Goal: Find contact information: Find contact information

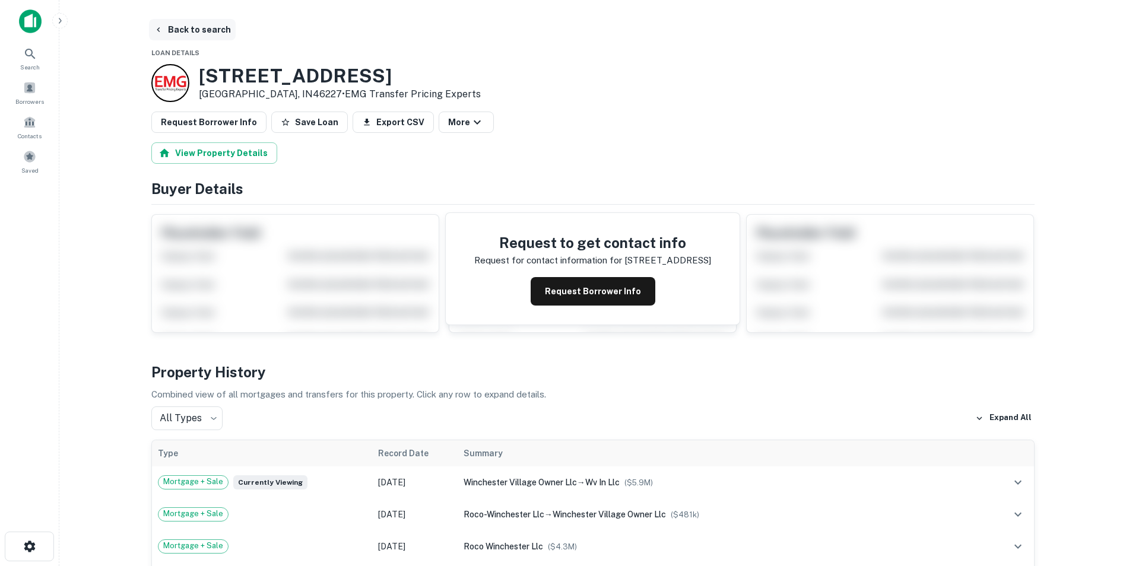
click at [196, 31] on button "Back to search" at bounding box center [192, 29] width 87 height 21
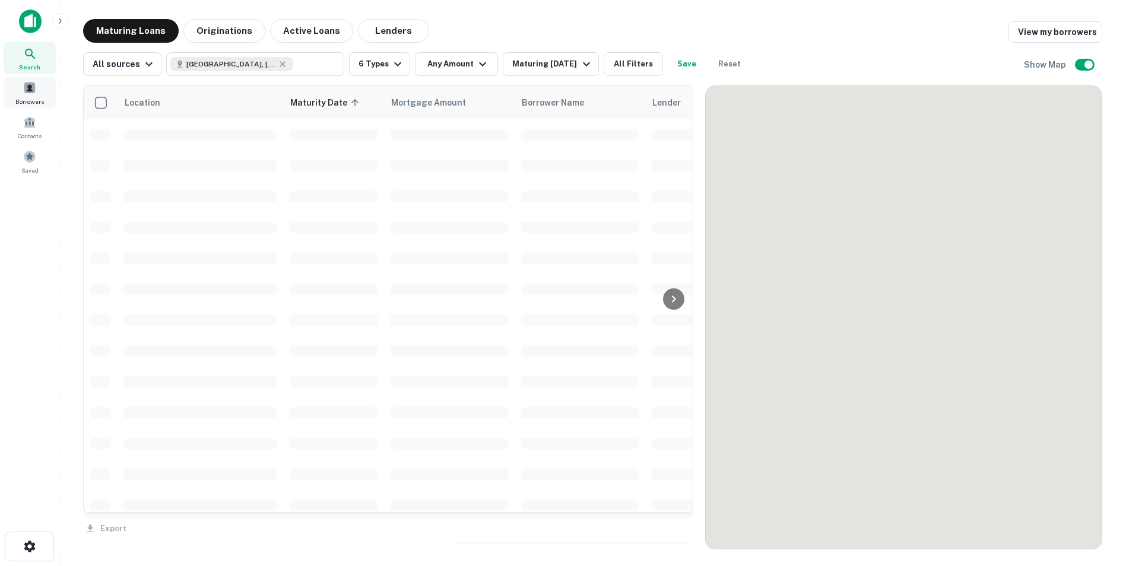
click at [37, 98] on span "Borrowers" at bounding box center [29, 101] width 28 height 9
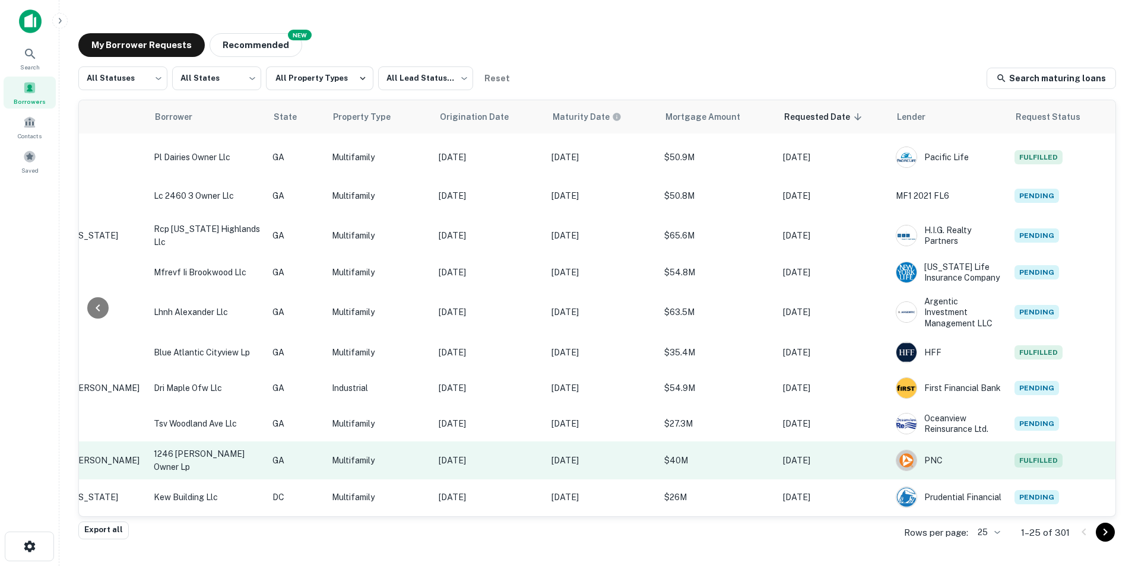
scroll to position [569, 247]
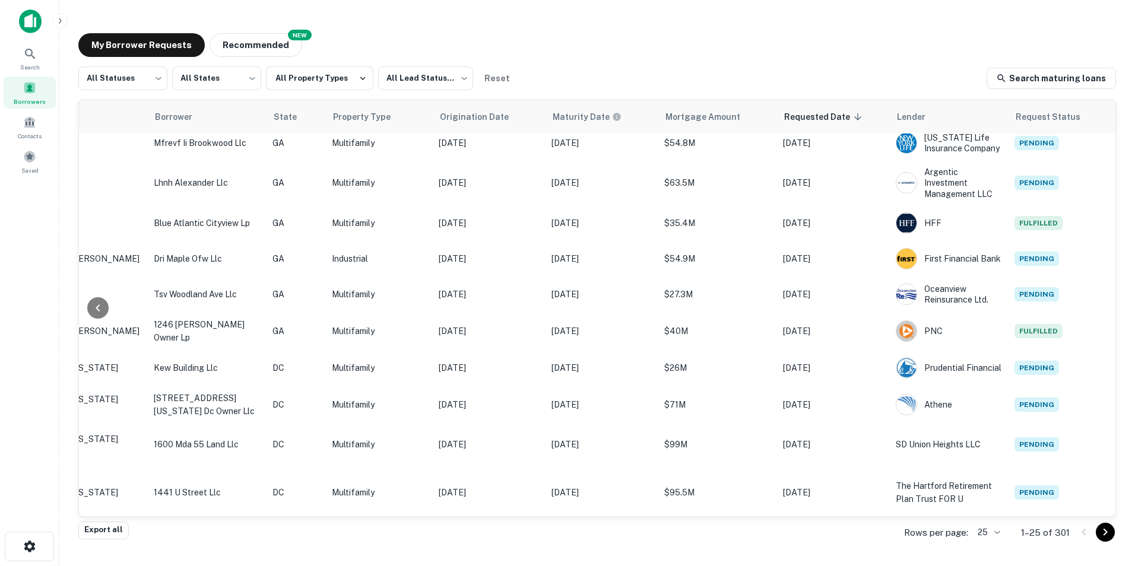
click at [1083, 531] on div at bounding box center [1094, 532] width 40 height 19
click at [1105, 535] on icon "Go to next page" at bounding box center [1105, 532] width 14 height 14
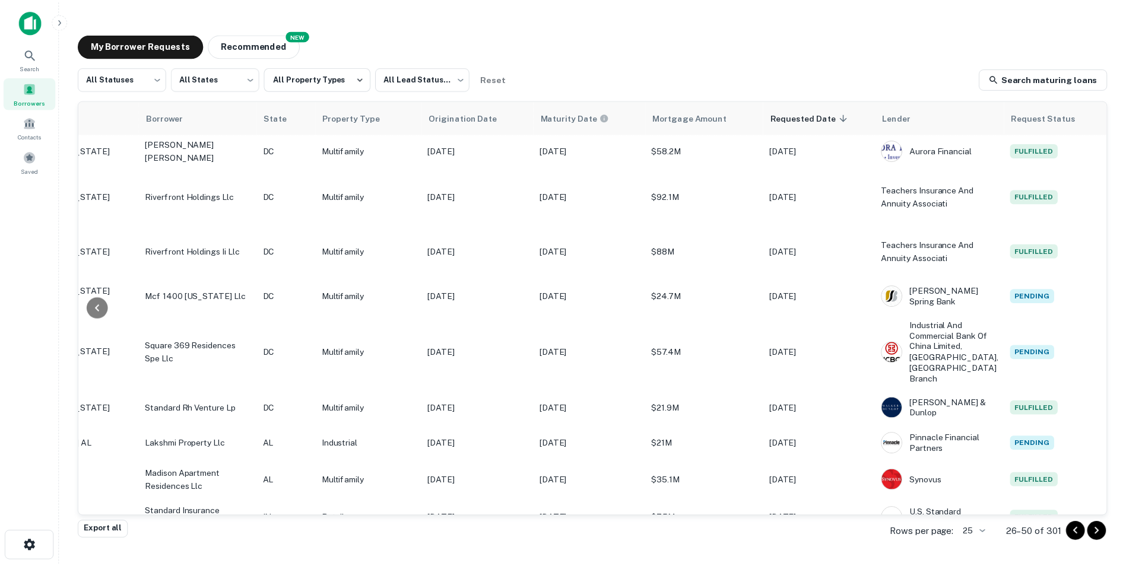
scroll to position [237, 246]
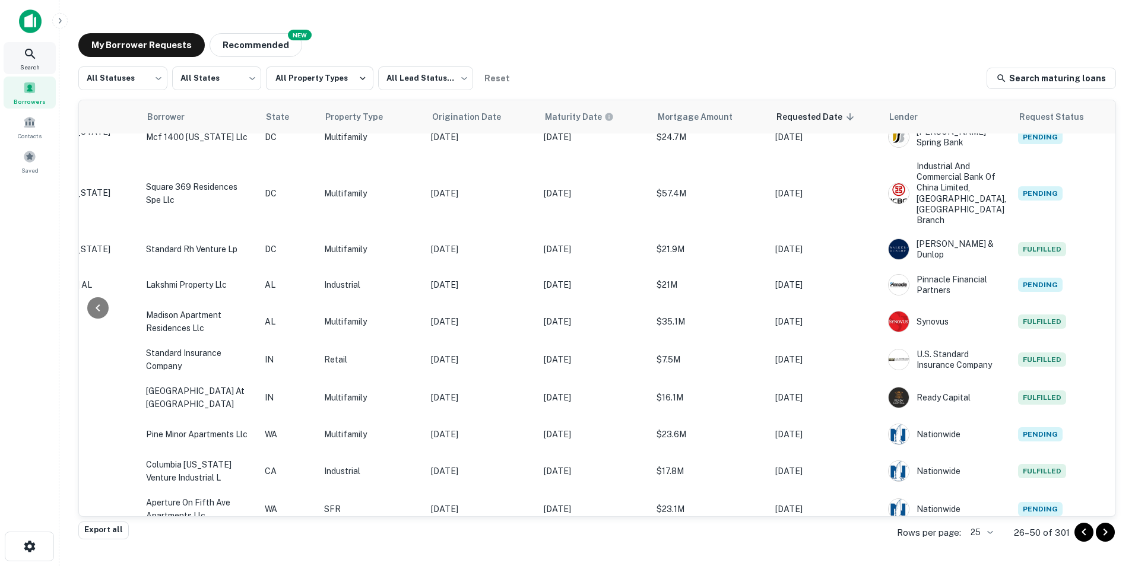
click at [26, 61] on icon at bounding box center [30, 54] width 14 height 14
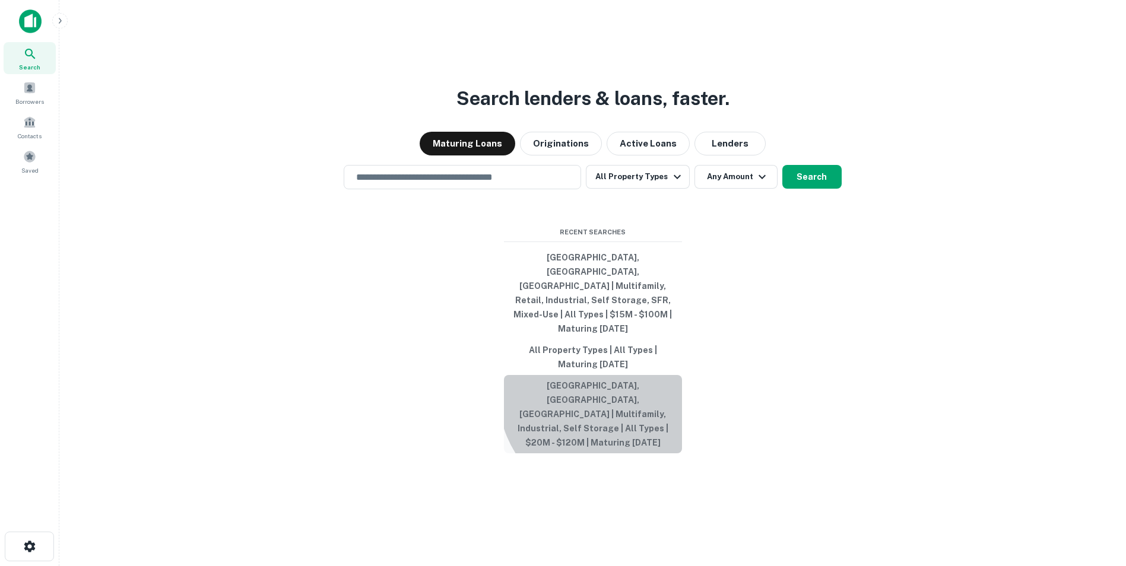
click at [608, 395] on button "Denver, CO, USA | Multifamily, Industrial, Self Storage | All Types | $20M - $1…" at bounding box center [593, 414] width 178 height 78
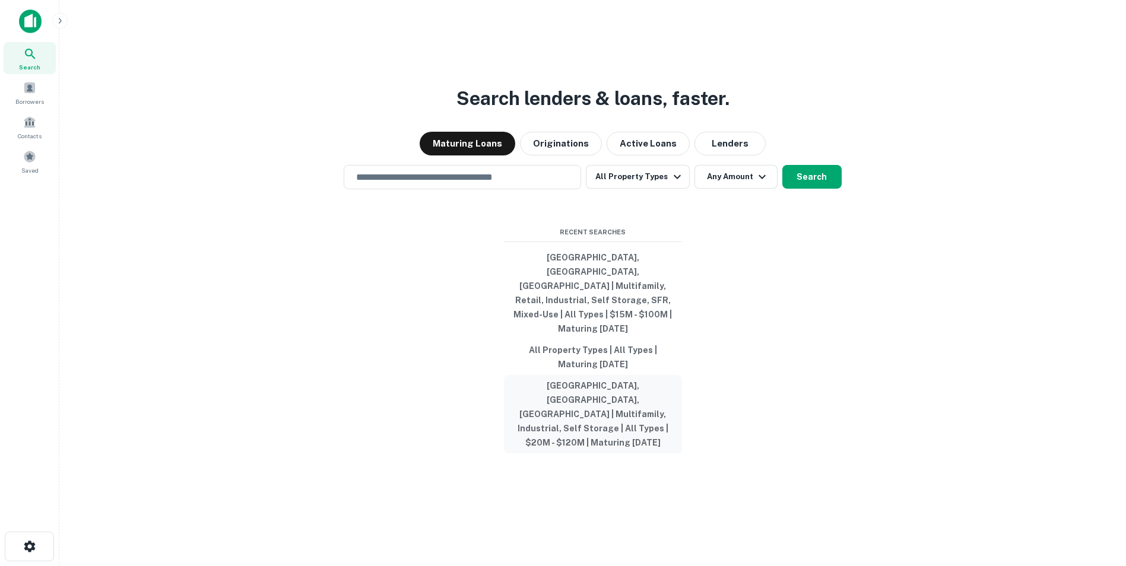
type input "**********"
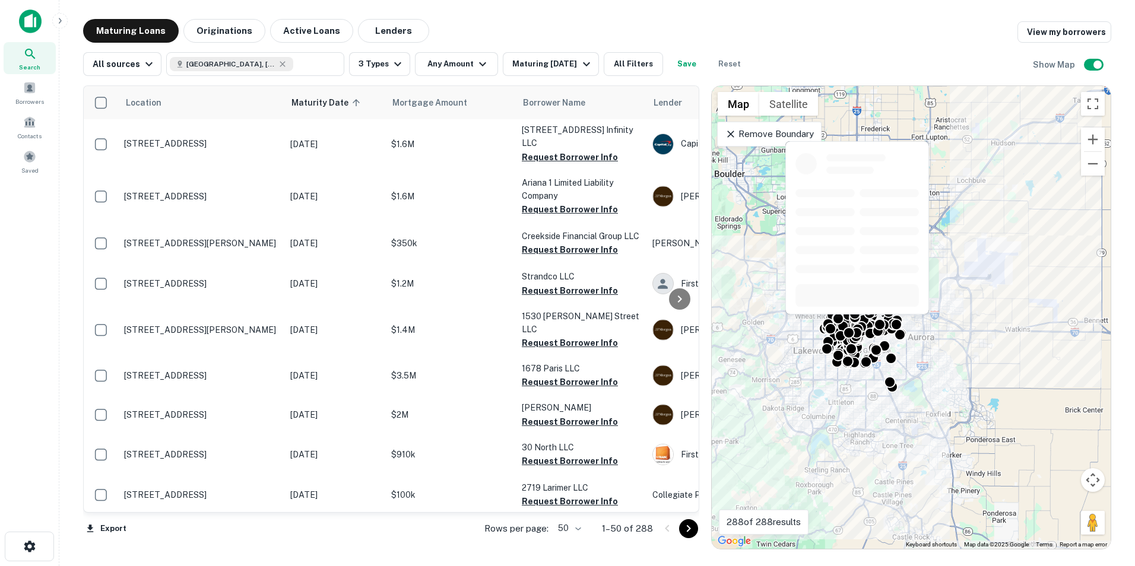
scroll to position [1709, 0]
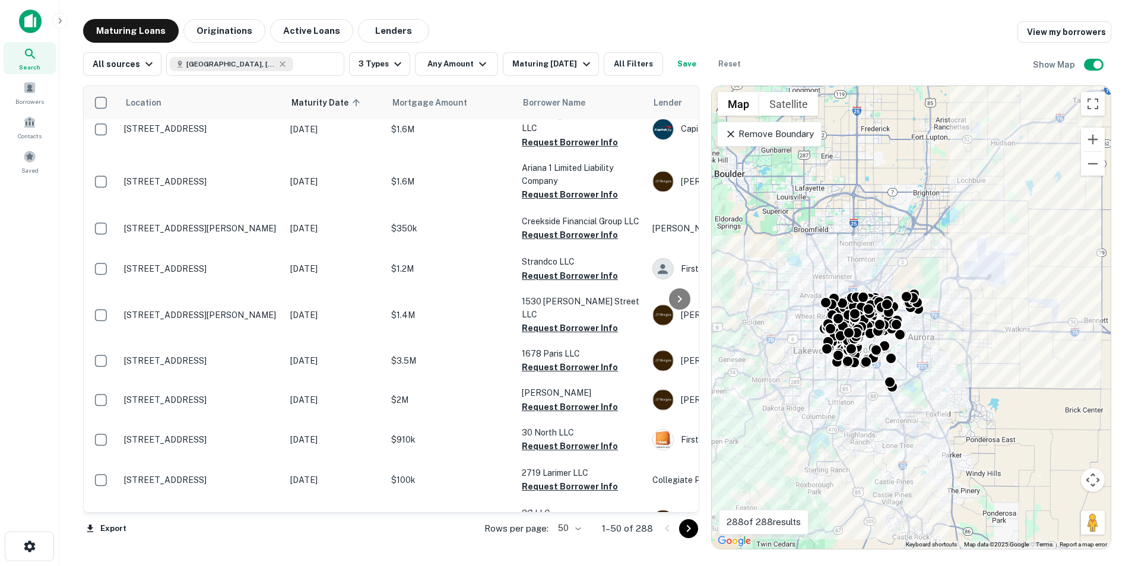
drag, startPoint x: 687, startPoint y: 530, endPoint x: 680, endPoint y: 519, distance: 12.8
click at [687, 530] on icon "Go to next page" at bounding box center [688, 529] width 14 height 14
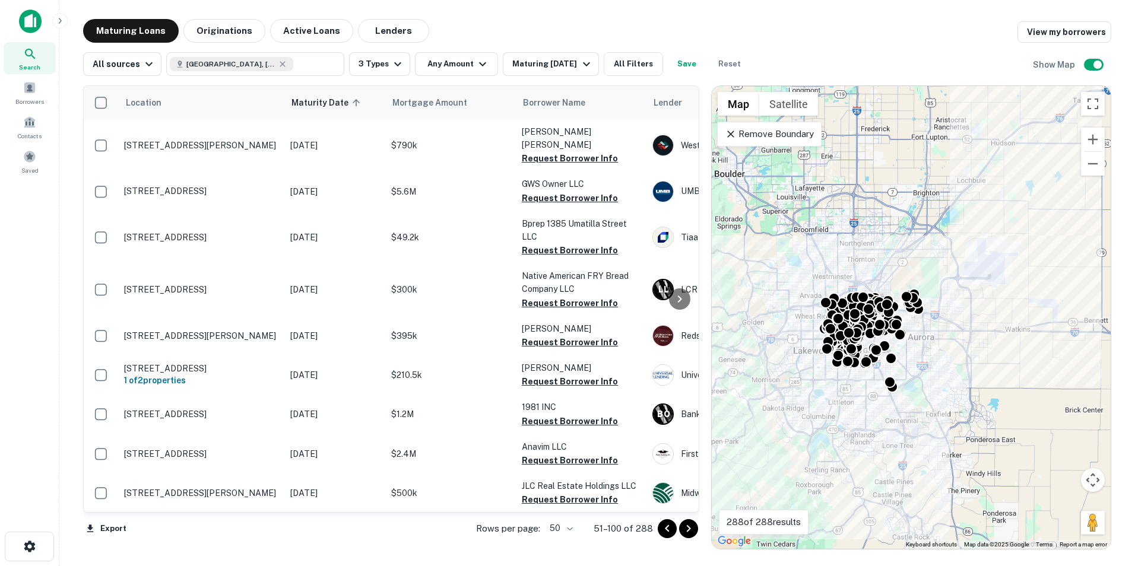
click at [12, 58] on div "Search" at bounding box center [30, 58] width 52 height 32
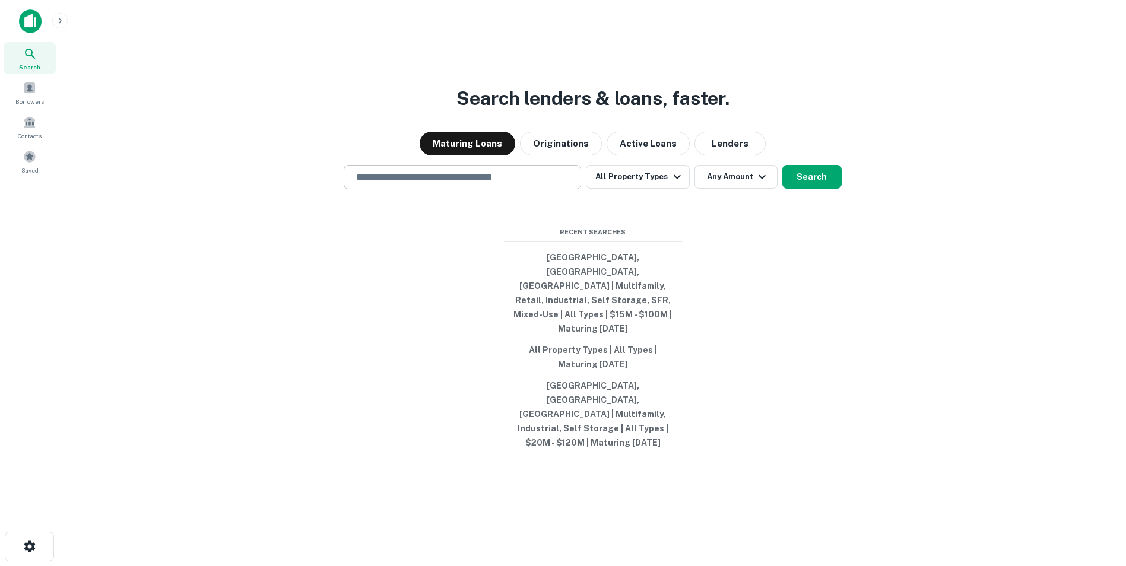
click at [493, 184] on input "text" at bounding box center [462, 177] width 227 height 14
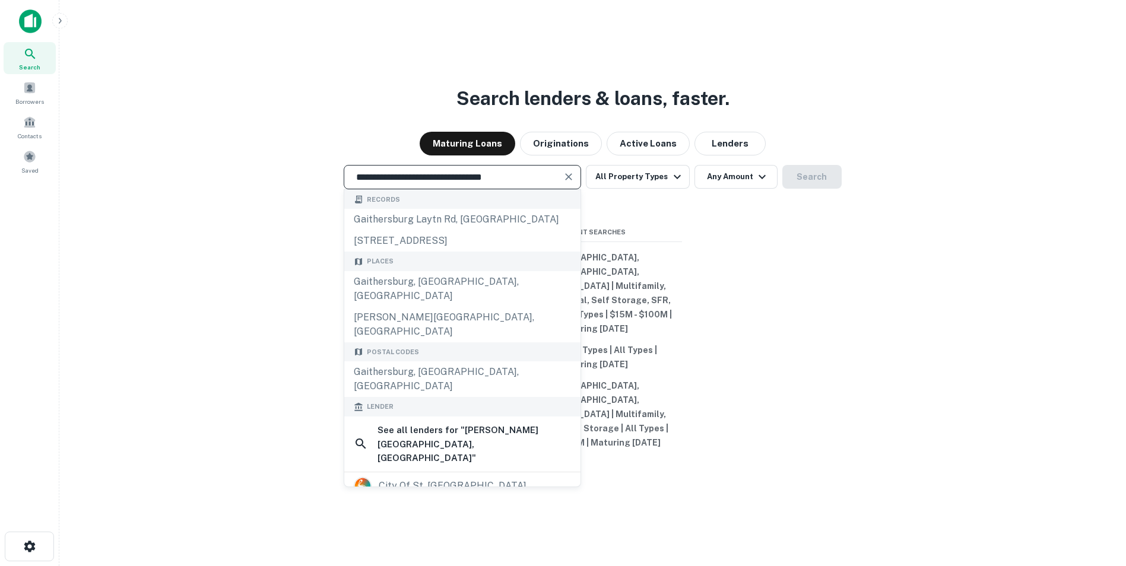
click at [533, 184] on input "**********" at bounding box center [453, 177] width 209 height 14
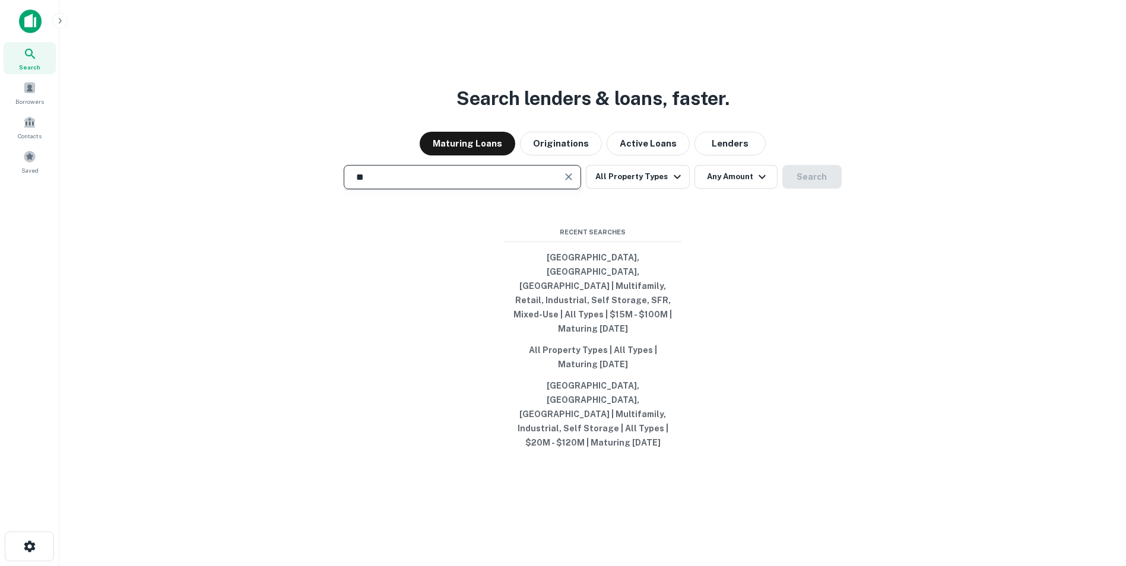
type input "*"
type input "**********"
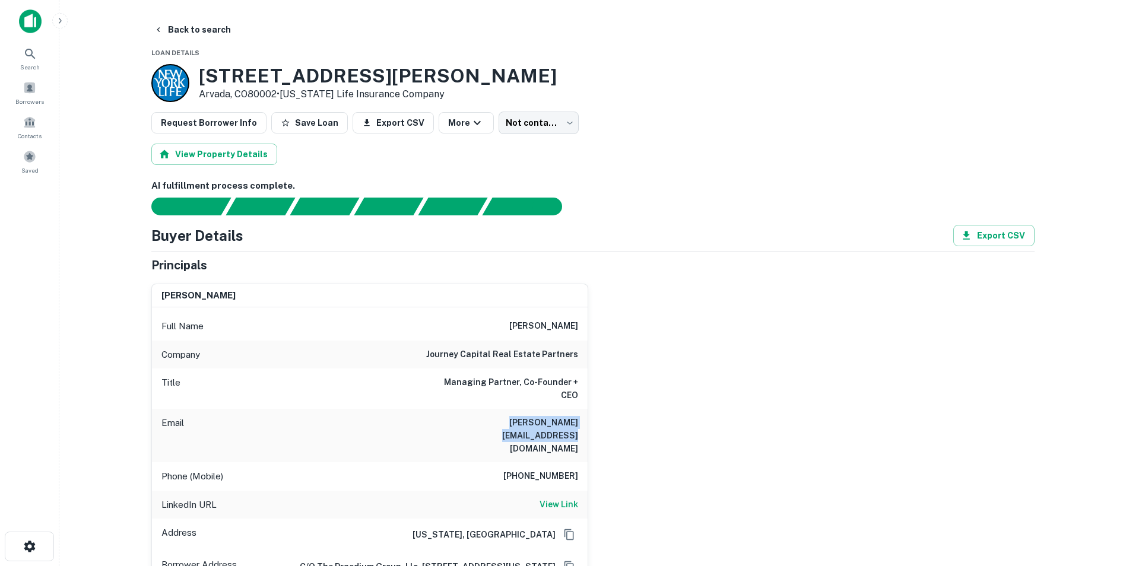
drag, startPoint x: 452, startPoint y: 422, endPoint x: 577, endPoint y: 418, distance: 125.3
click at [577, 418] on h6 "peter@casouthdevelopment.com" at bounding box center [507, 435] width 142 height 39
copy h6 "peter@casouthdevelopment.com"
click at [178, 30] on button "Back to search" at bounding box center [192, 29] width 87 height 21
click at [196, 23] on button "Back to search" at bounding box center [192, 29] width 87 height 21
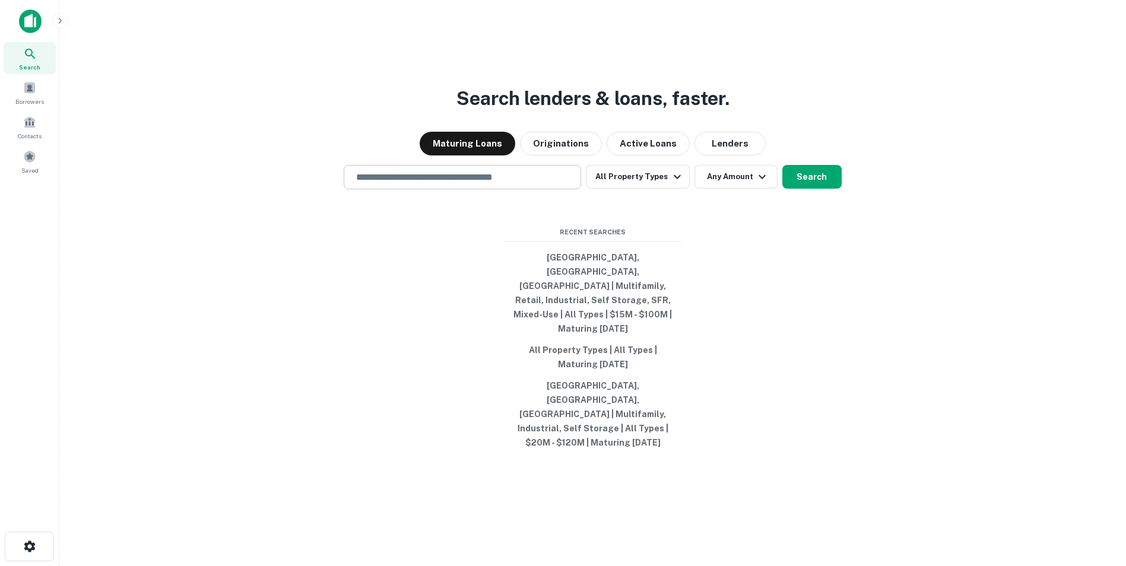
click at [491, 184] on input "text" at bounding box center [462, 177] width 227 height 14
type input "*********"
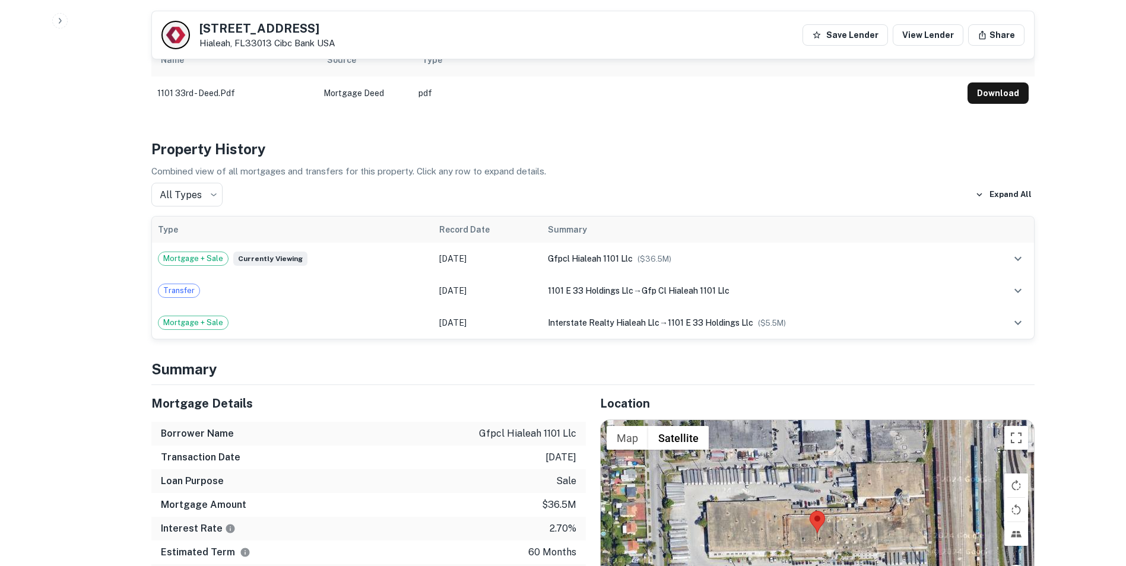
scroll to position [580, 0]
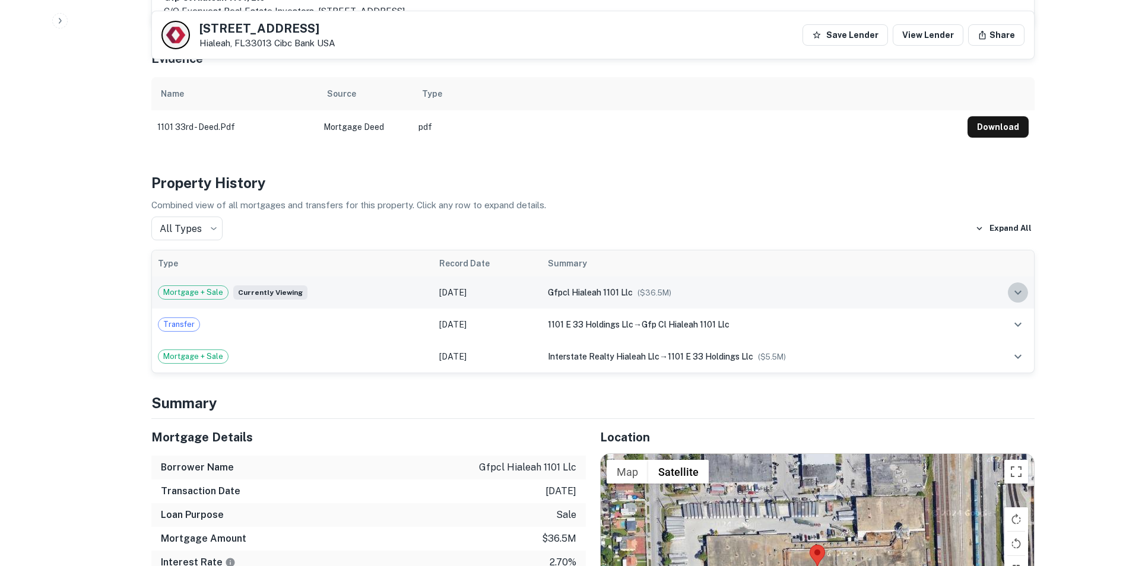
click at [1019, 285] on icon "expand row" at bounding box center [1017, 292] width 14 height 14
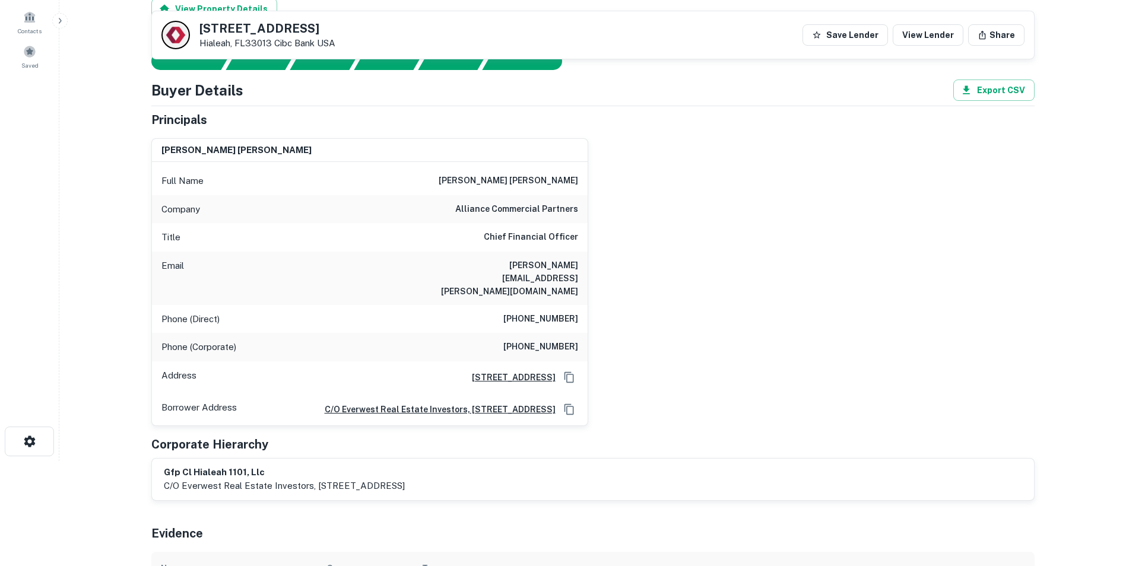
scroll to position [46, 0]
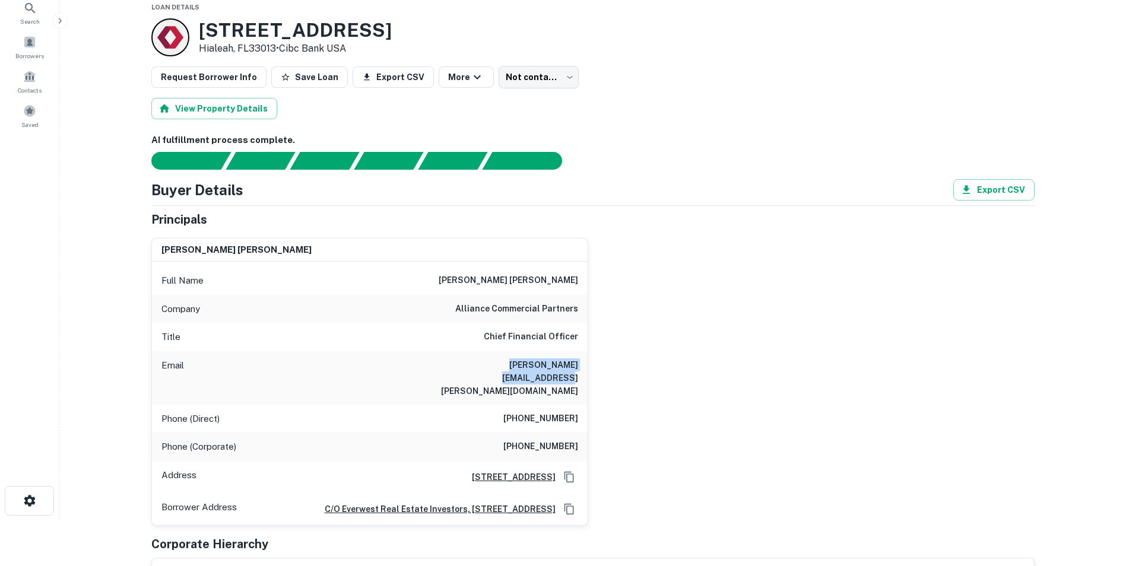
drag, startPoint x: 460, startPoint y: 367, endPoint x: 579, endPoint y: 367, distance: 118.7
click at [579, 367] on div "Email [PERSON_NAME][EMAIL_ADDRESS][PERSON_NAME][DOMAIN_NAME]" at bounding box center [370, 377] width 436 height 53
copy h6 "[PERSON_NAME][EMAIL_ADDRESS][PERSON_NAME][DOMAIN_NAME]"
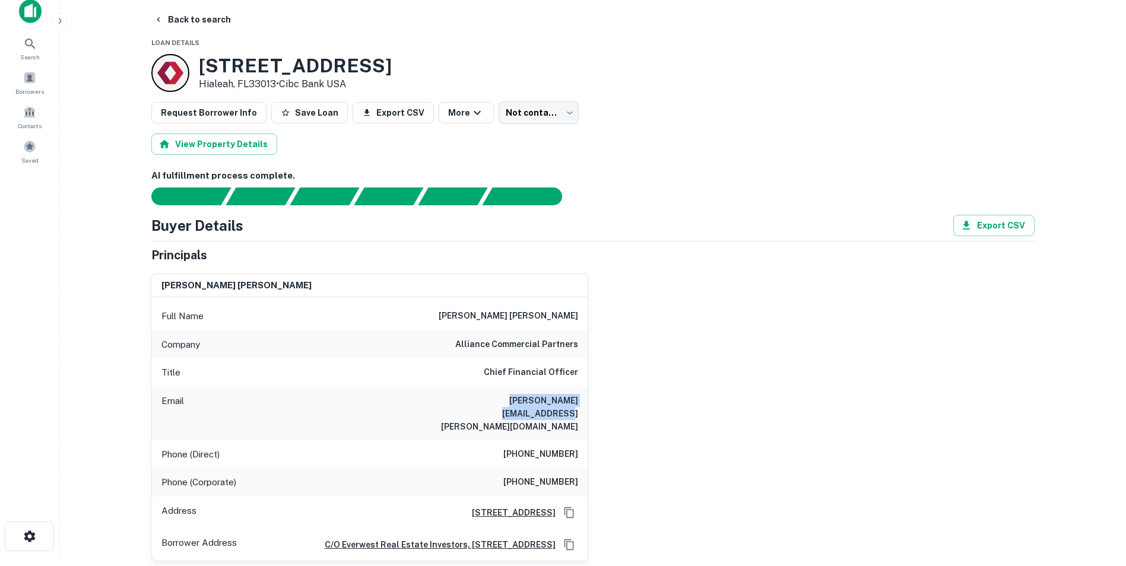
scroll to position [0, 0]
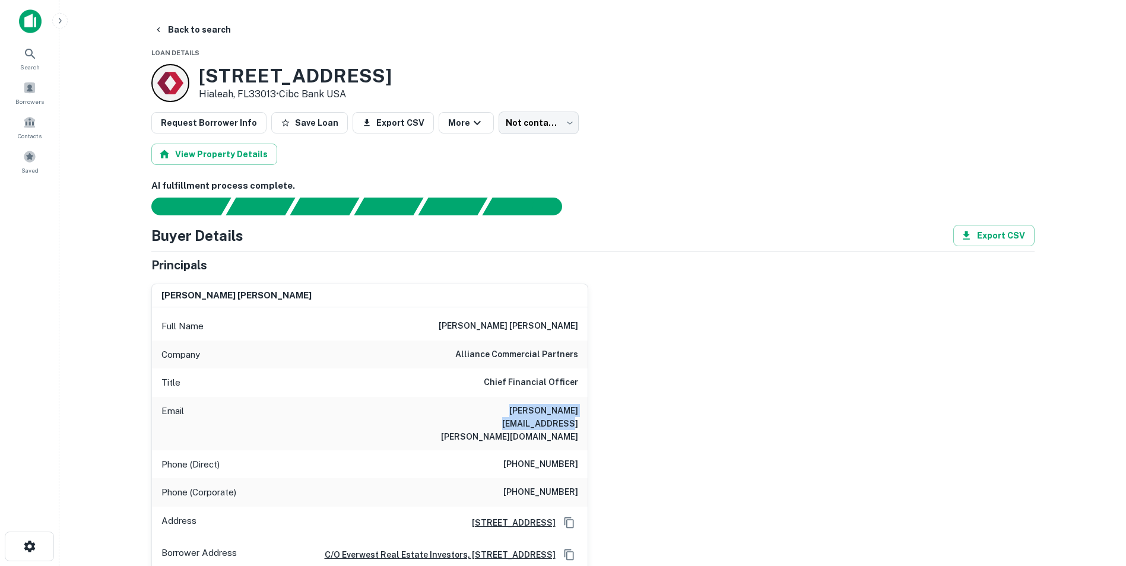
click at [181, 17] on main "Back to search Loan Details [STREET_ADDRESS] • Cibc Bank USA Request Borrower I…" at bounding box center [592, 283] width 1066 height 566
click at [182, 27] on button "Back to search" at bounding box center [192, 29] width 87 height 21
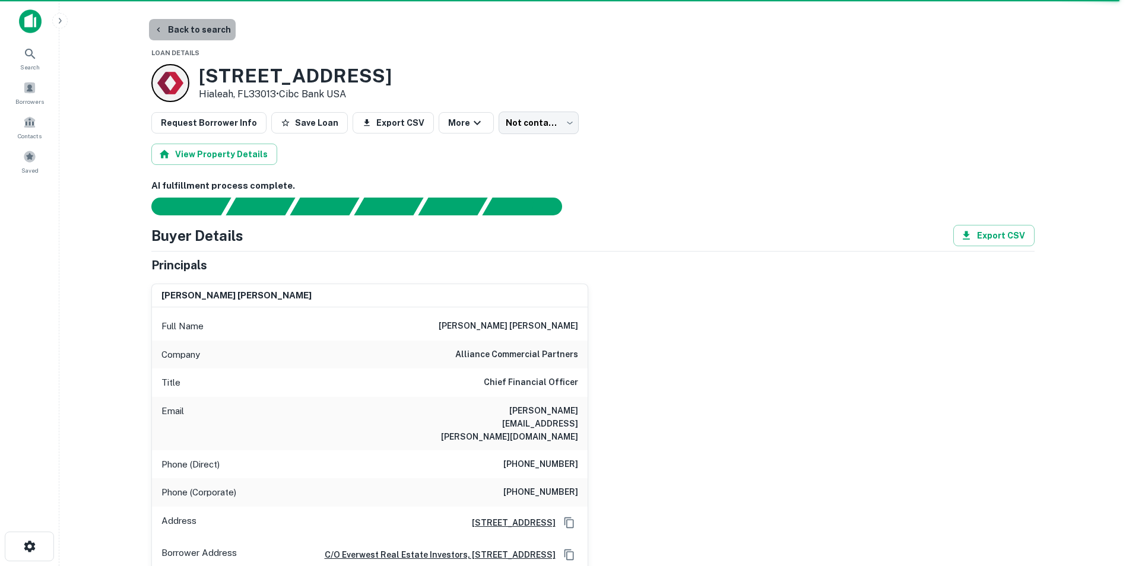
click at [194, 27] on button "Back to search" at bounding box center [192, 29] width 87 height 21
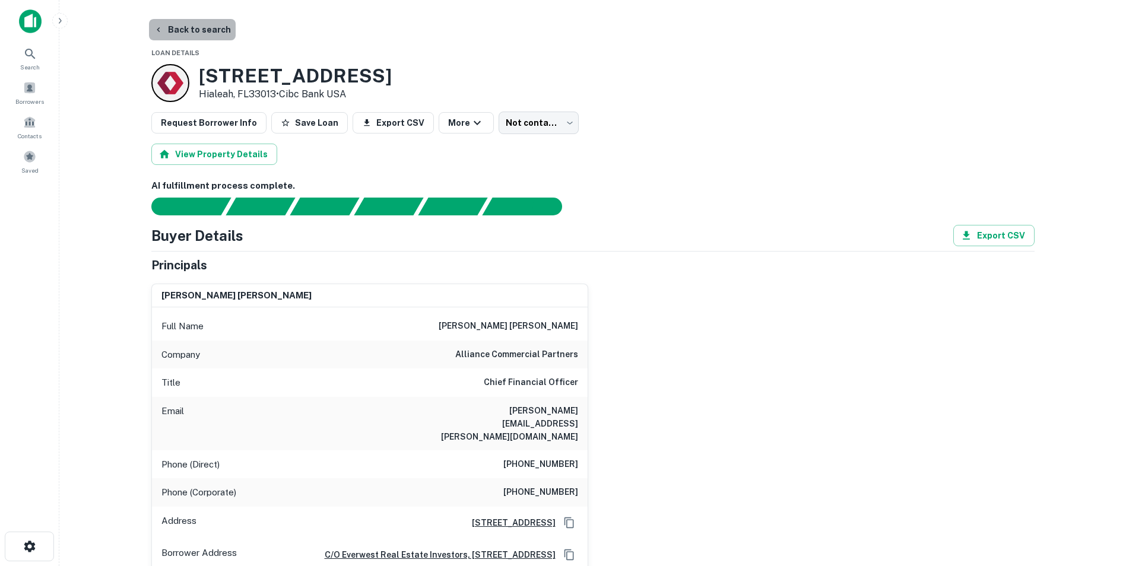
click at [208, 27] on button "Back to search" at bounding box center [192, 29] width 87 height 21
click at [209, 27] on button "Back to search" at bounding box center [192, 29] width 87 height 21
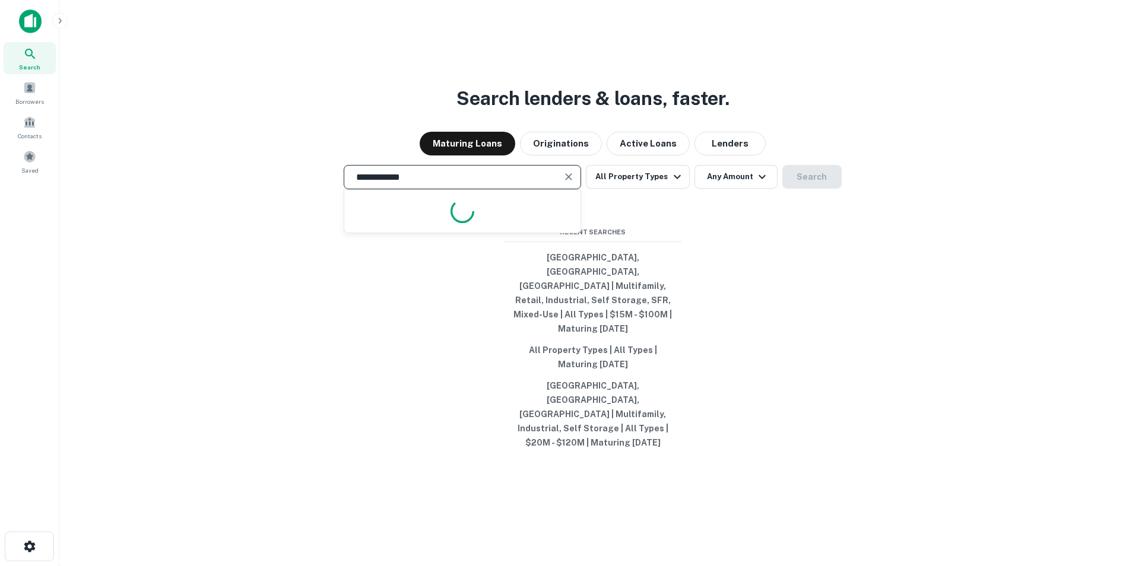
type input "**********"
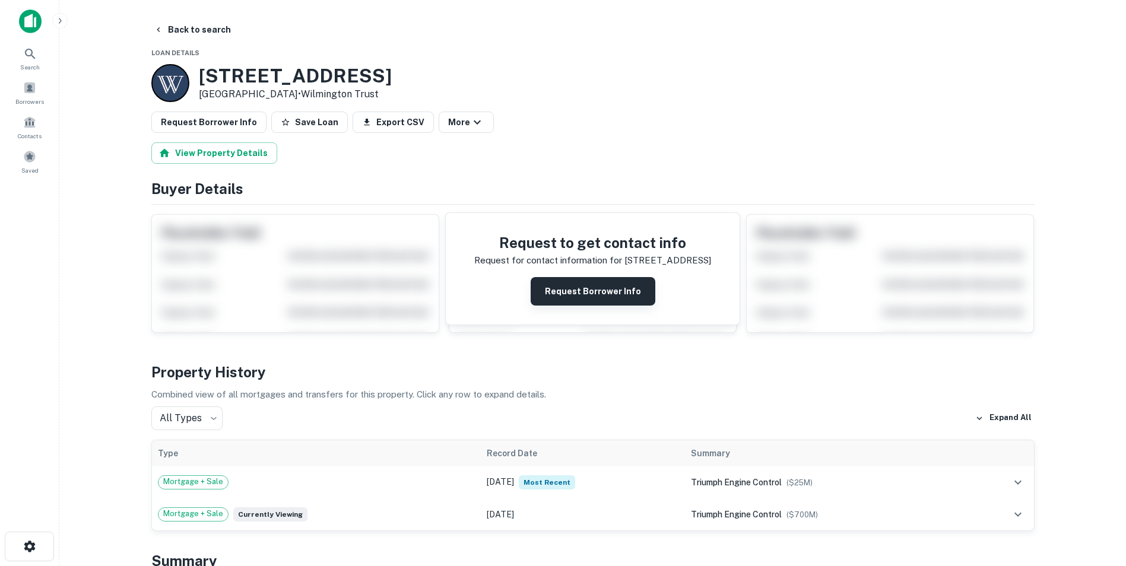
click at [581, 289] on button "Request Borrower Info" at bounding box center [592, 291] width 125 height 28
click at [182, 21] on button "Back to search" at bounding box center [192, 29] width 87 height 21
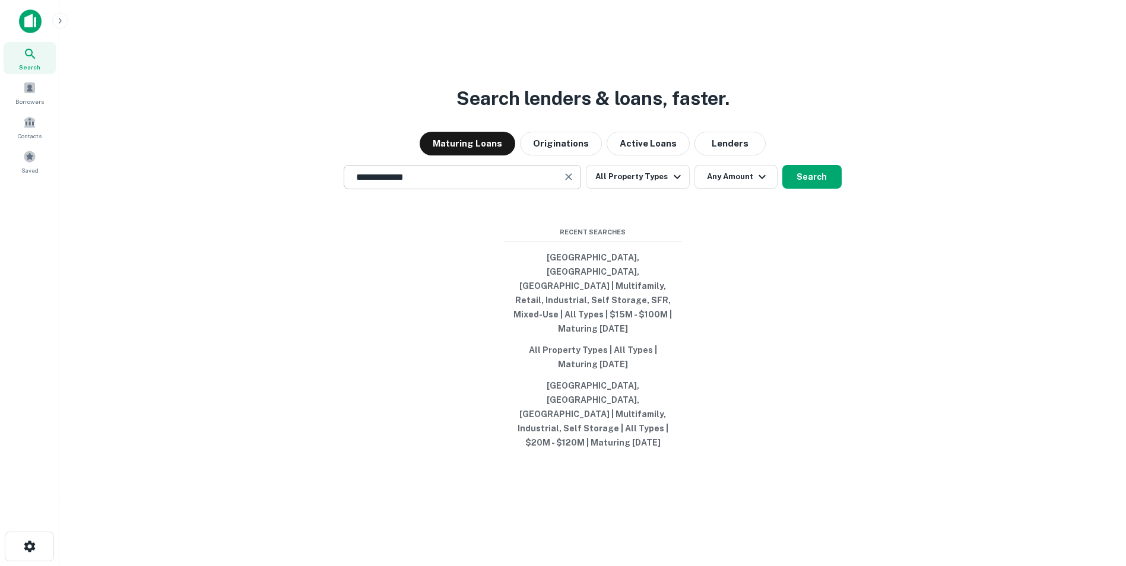
click at [452, 184] on input "**********" at bounding box center [453, 177] width 209 height 14
type input "*"
type input "**********"
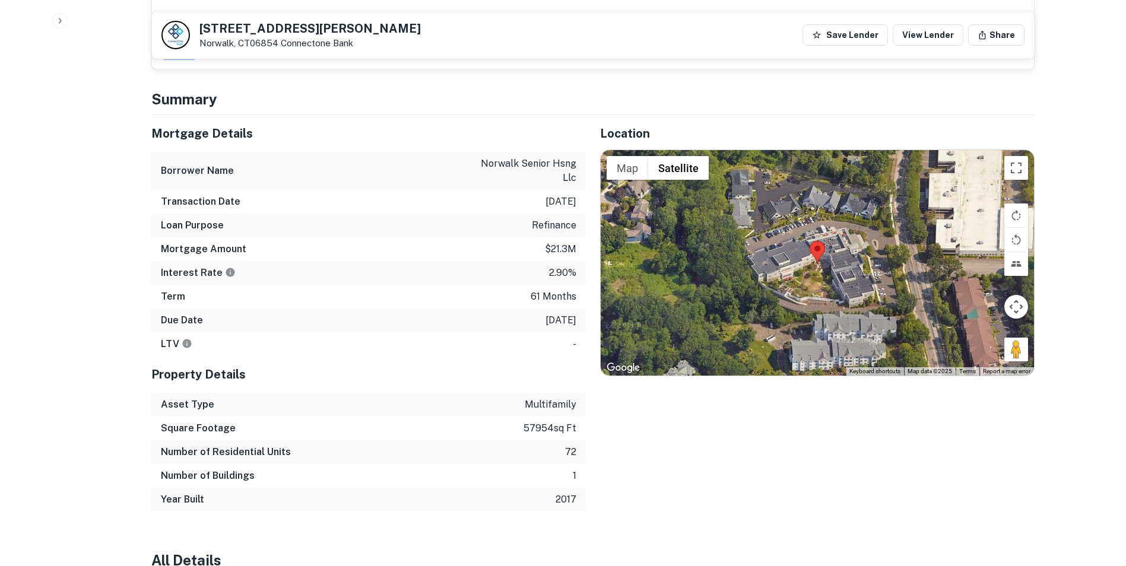
scroll to position [653, 0]
